Goal: Transaction & Acquisition: Register for event/course

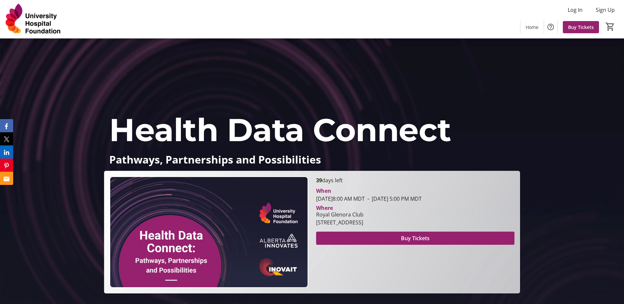
click at [328, 143] on span "Health Data Connect" at bounding box center [280, 129] width 342 height 38
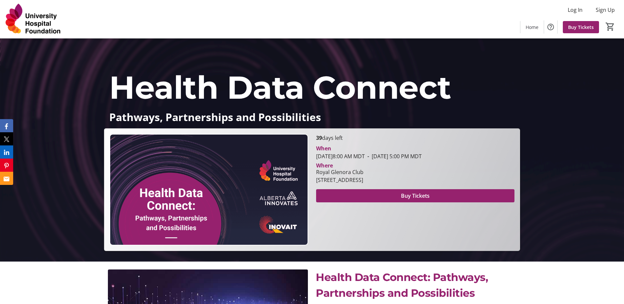
scroll to position [53, 0]
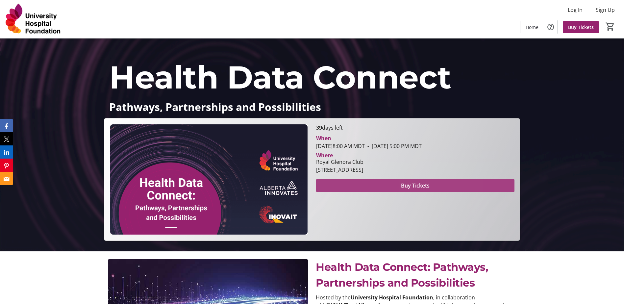
click at [425, 188] on span "Buy Tickets" at bounding box center [415, 186] width 29 height 8
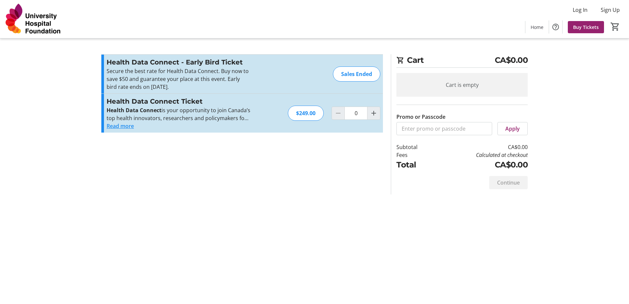
drag, startPoint x: 137, startPoint y: 103, endPoint x: 229, endPoint y: 125, distance: 94.0
click at [229, 125] on div "Health Data Connect Ticket Health Data Connect is your opportunity to join Cana…" at bounding box center [179, 113] width 144 height 34
drag, startPoint x: 229, startPoint y: 125, endPoint x: 187, endPoint y: 125, distance: 41.1
click at [187, 125] on div "Read more" at bounding box center [179, 126] width 144 height 8
click at [225, 172] on section "Promo or Passcode Apply Health Data Connect - Early Bird Ticket Secure the best…" at bounding box center [241, 124] width 289 height 140
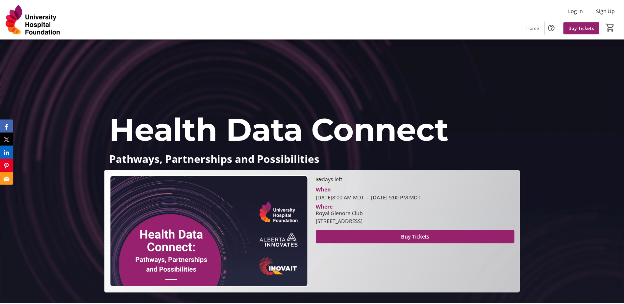
scroll to position [53, 0]
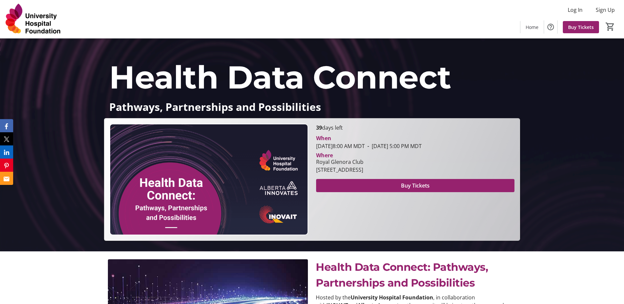
drag, startPoint x: 316, startPoint y: 163, endPoint x: 474, endPoint y: 172, distance: 158.4
click at [474, 172] on div "Royal Glenora Club [STREET_ADDRESS]" at bounding box center [415, 166] width 206 height 16
click at [69, 234] on div "Health Data Connect Pathways, Partnerships and Possibilities Health Data Connec…" at bounding box center [312, 113] width 624 height 255
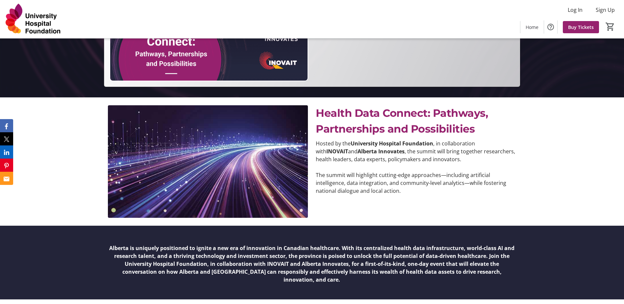
scroll to position [224, 0]
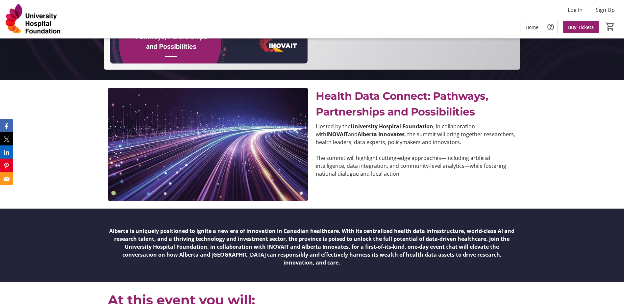
click at [55, 175] on div "Health Data Connect: Pathways, Partnerships and Possibilities Hosted by the Uni…" at bounding box center [312, 144] width 624 height 128
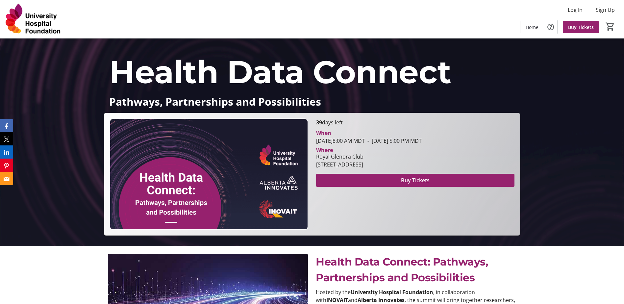
scroll to position [79, 0]
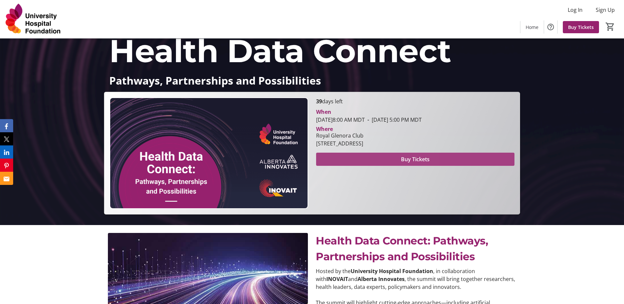
click at [352, 162] on span at bounding box center [415, 159] width 198 height 16
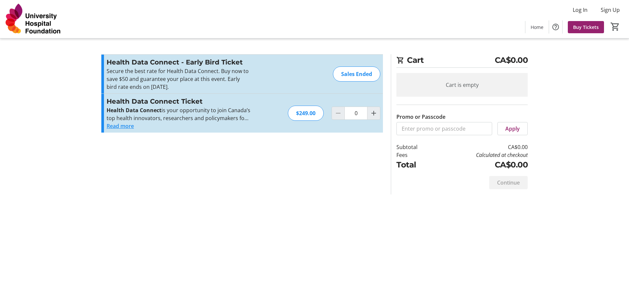
click at [351, 72] on div "Sales Ended" at bounding box center [356, 73] width 47 height 15
click at [119, 124] on button "Read more" at bounding box center [120, 126] width 27 height 8
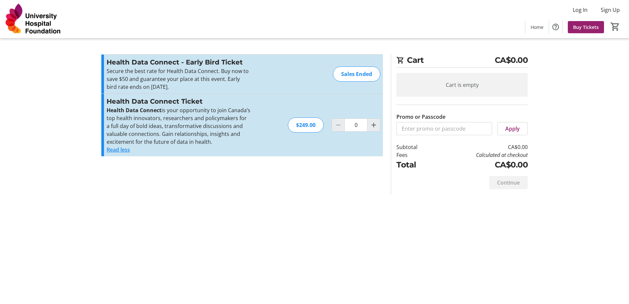
drag, startPoint x: 161, startPoint y: 109, endPoint x: 213, endPoint y: 143, distance: 62.9
click at [213, 143] on p "Health Data Connect is your opportunity to join Canada’s top health innovators,…" at bounding box center [179, 125] width 144 height 39
drag, startPoint x: 213, startPoint y: 143, endPoint x: 187, endPoint y: 164, distance: 33.5
click at [187, 164] on div "Promo or Passcode Apply Health Data Connect - Early Bird Ticket Secure the best…" at bounding box center [241, 109] width 281 height 110
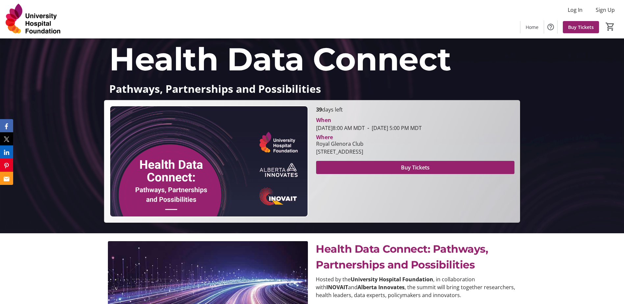
scroll to position [79, 0]
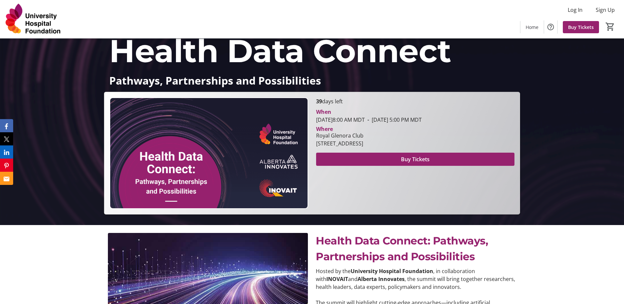
click at [445, 278] on p "Hosted by the University Hospital Foundation , in collaboration with INOVAIT an…" at bounding box center [416, 279] width 200 height 24
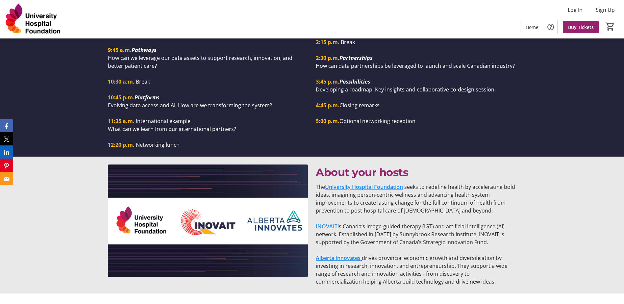
scroll to position [646, 0]
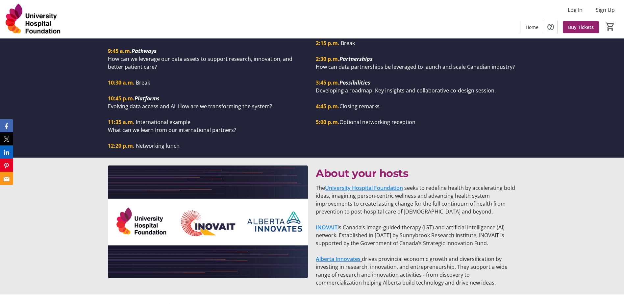
click at [515, 205] on p "The University Hospital Foundation seeks to redefine health by accelerating bol…" at bounding box center [416, 200] width 200 height 32
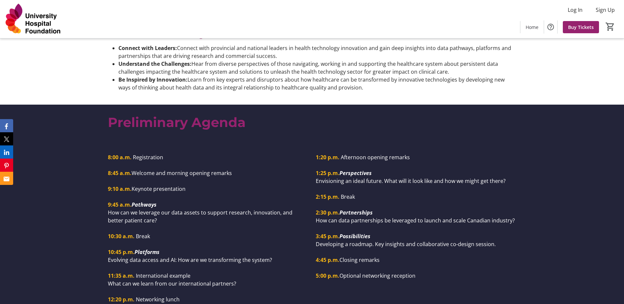
scroll to position [559, 0]
